Goal: Browse casually

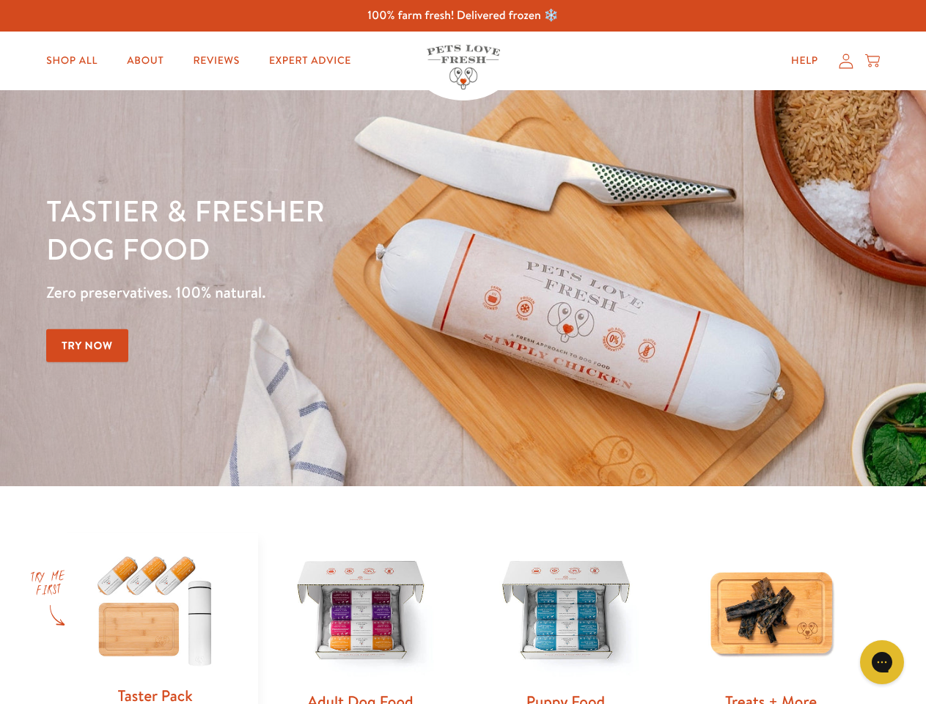
click at [462, 352] on div "Tastier & fresher dog food Zero preservatives. 100% natural. Try Now" at bounding box center [324, 287] width 556 height 193
click at [882, 662] on icon "Gorgias live chat" at bounding box center [881, 661] width 14 height 14
